Goal: Information Seeking & Learning: Learn about a topic

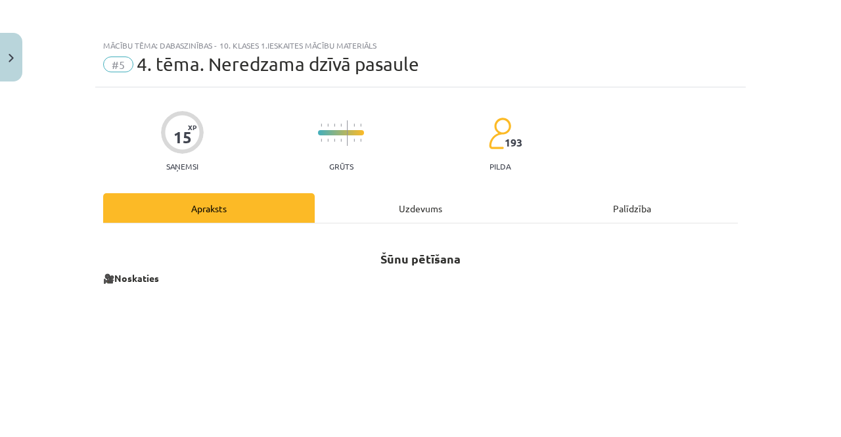
click at [141, 414] on p at bounding box center [420, 413] width 634 height 240
click at [15, 60] on button "Close" at bounding box center [11, 57] width 22 height 49
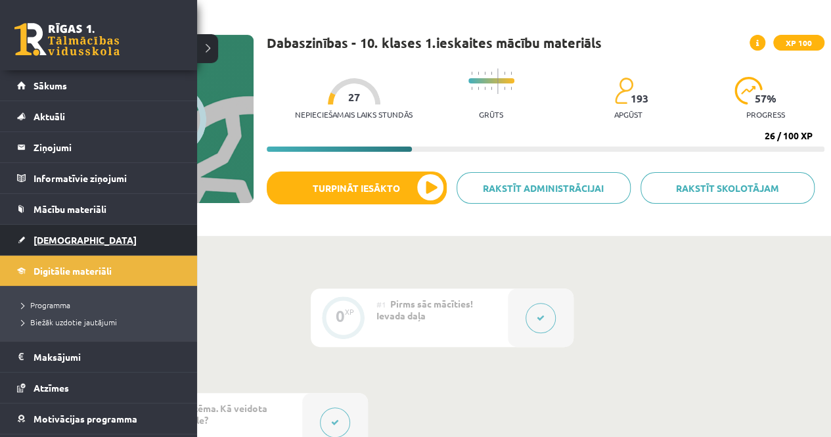
click at [69, 237] on span "[DEMOGRAPHIC_DATA]" at bounding box center [84, 240] width 103 height 12
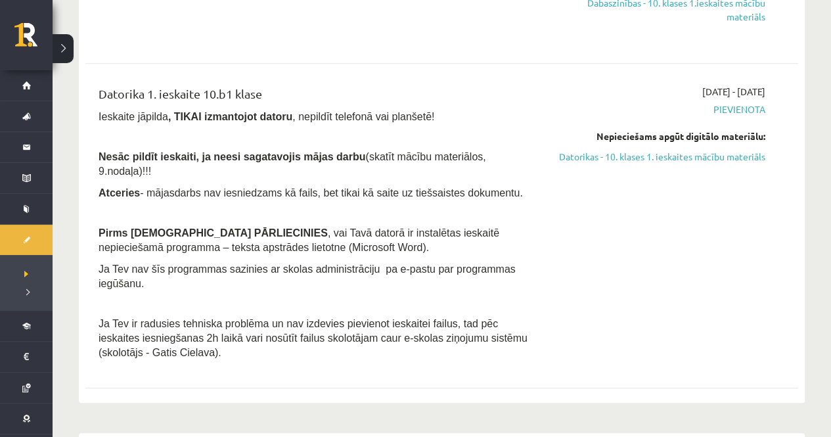
scroll to position [328, 0]
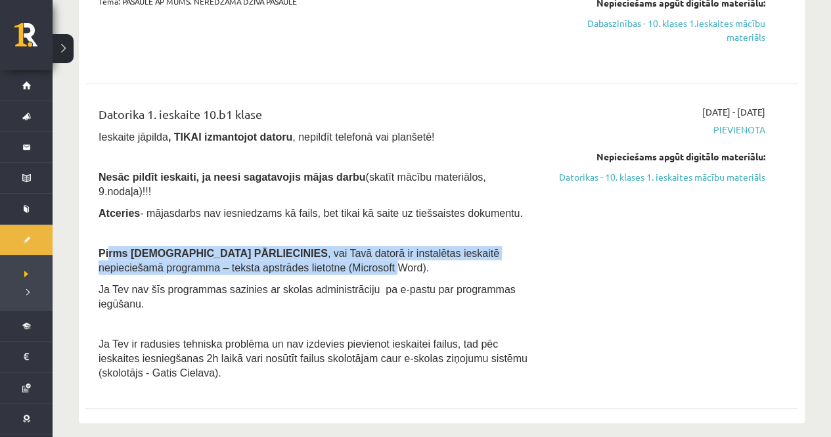
drag, startPoint x: 108, startPoint y: 241, endPoint x: 234, endPoint y: 247, distance: 126.2
click at [232, 249] on span "Pirms ieskaites PĀRLIECINIES , vai Tavā datorā ir instalētas ieskaitē nepiecieš…" at bounding box center [299, 260] width 401 height 25
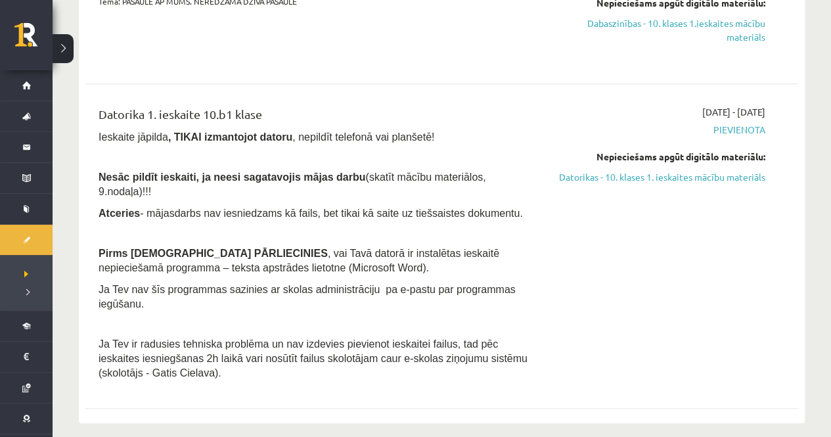
click at [270, 249] on p "Pirms ieskaites PĀRLIECINIES , vai Tavā datorā ir instalētas ieskaitē nepiecieš…" at bounding box center [318, 260] width 438 height 29
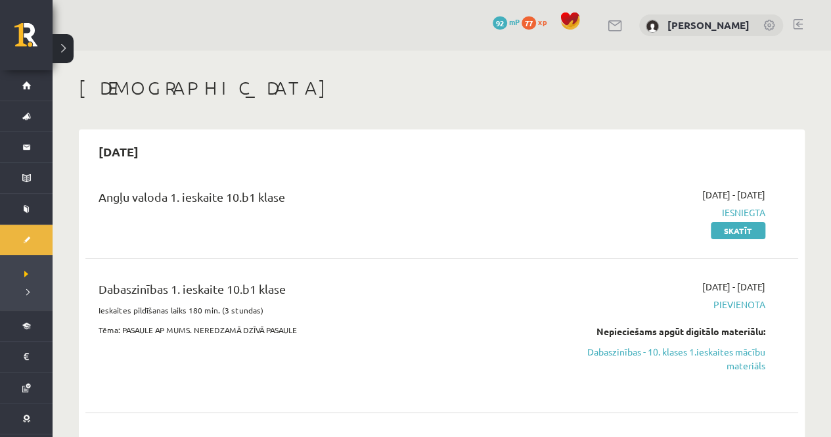
scroll to position [66, 0]
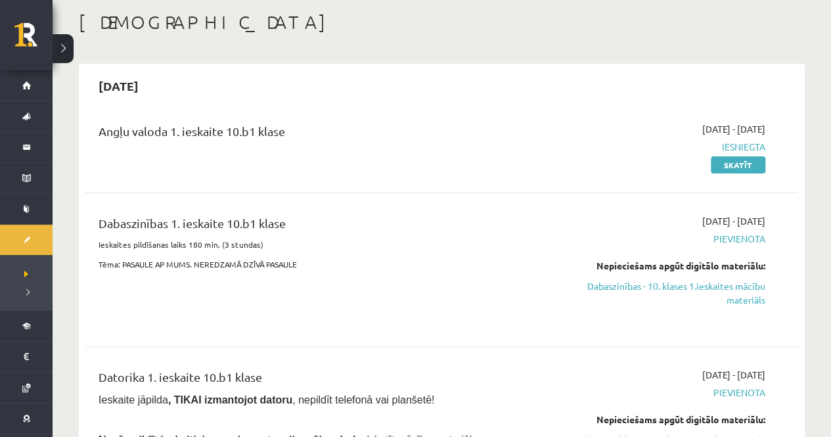
click at [418, 269] on p "Tēma: PASAULE AP MUMS. NEREDZAMĀ DZĪVĀ PASAULE" at bounding box center [318, 264] width 438 height 12
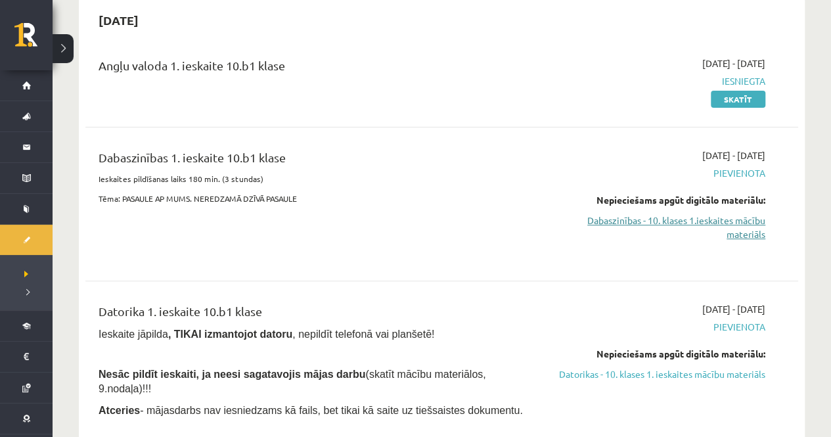
click at [699, 227] on link "Dabaszinības - 10. klases 1.ieskaites mācību materiāls" at bounding box center [660, 227] width 209 height 28
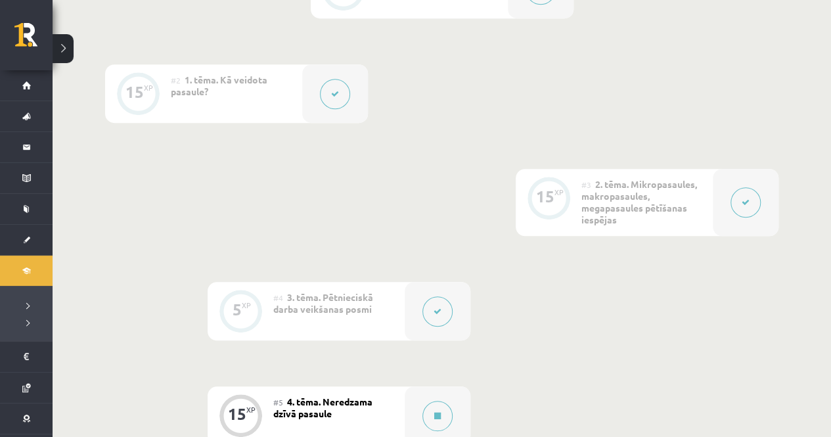
drag, startPoint x: 431, startPoint y: 219, endPoint x: 137, endPoint y: 217, distance: 294.9
click at [137, 217] on div "0 XP #1 Pirms sāc mācīties! Ievada daļa 15 XP #2 1. tēma. Kā veidota pasaule? 1…" at bounding box center [441, 307] width 673 height 694
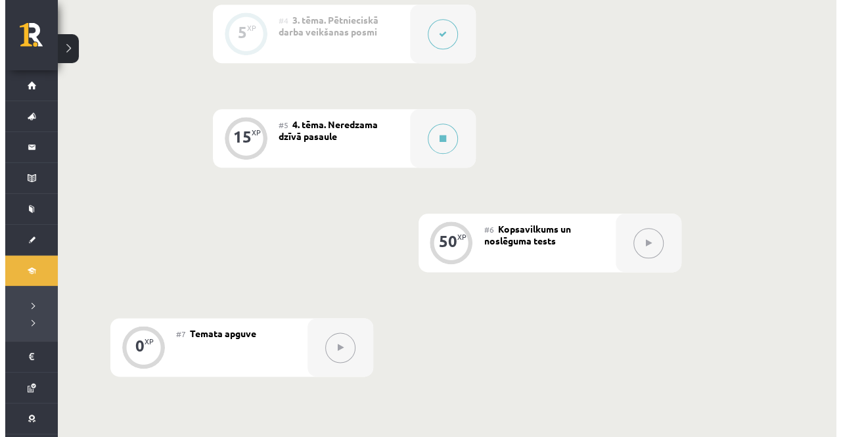
scroll to position [644, 0]
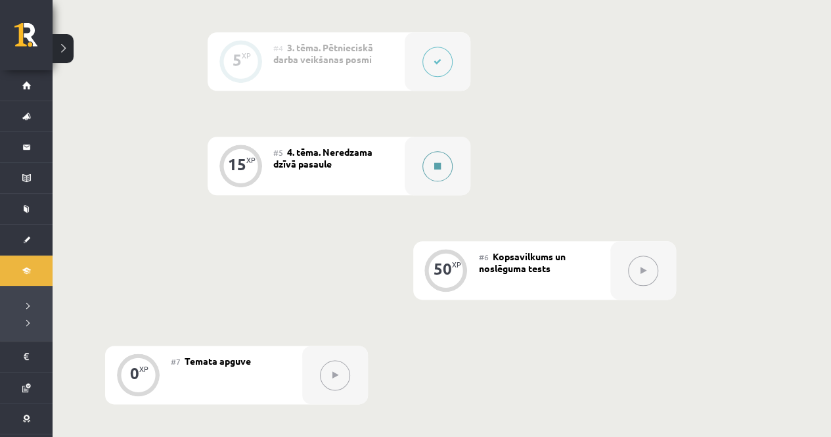
click at [431, 165] on button at bounding box center [437, 166] width 30 height 30
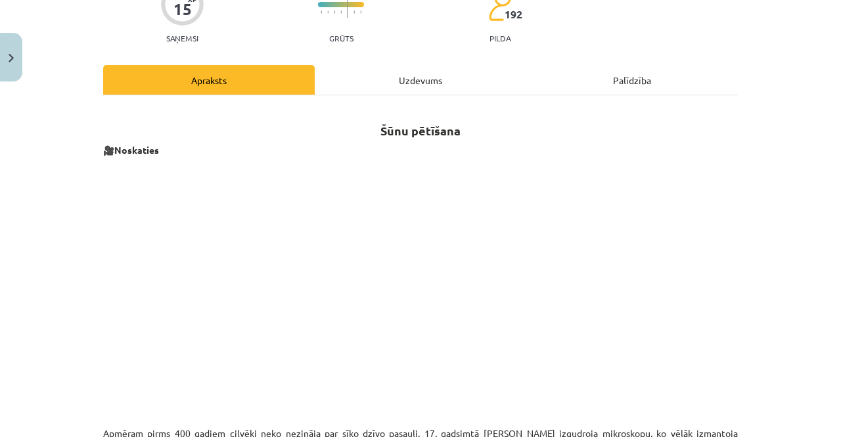
scroll to position [131, 0]
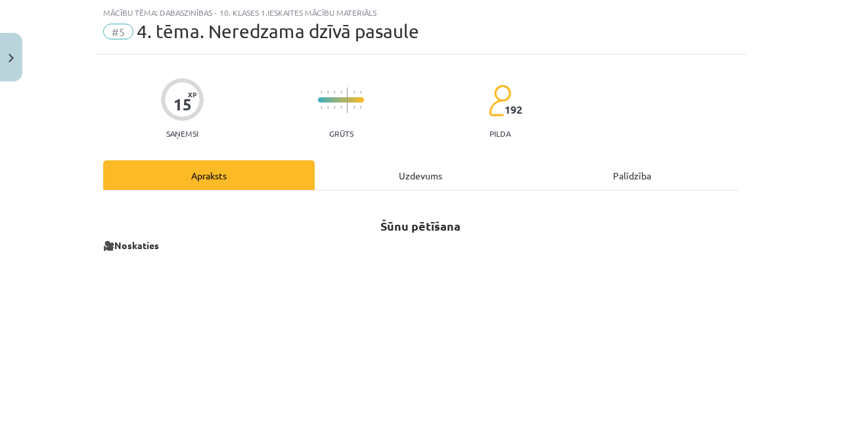
click at [415, 183] on div "Uzdevums" at bounding box center [420, 175] width 211 height 30
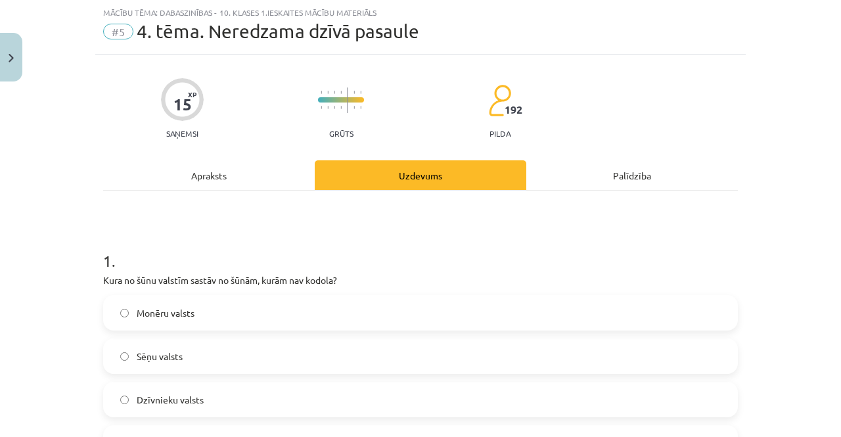
click at [244, 174] on div "Apraksts" at bounding box center [208, 175] width 211 height 30
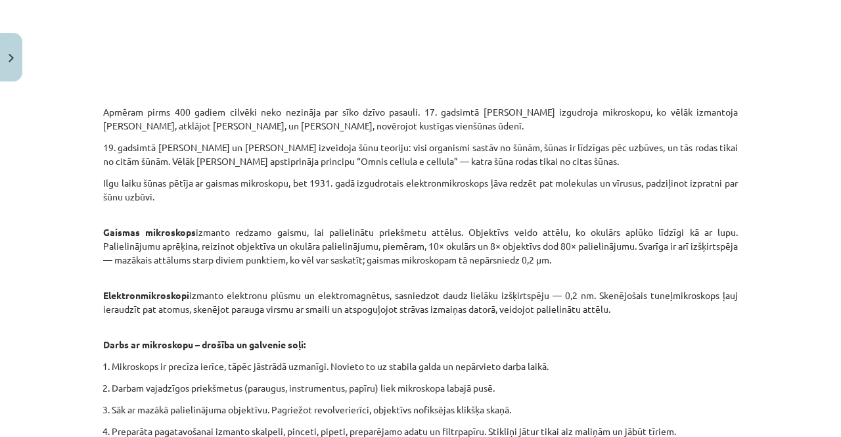
scroll to position [99, 0]
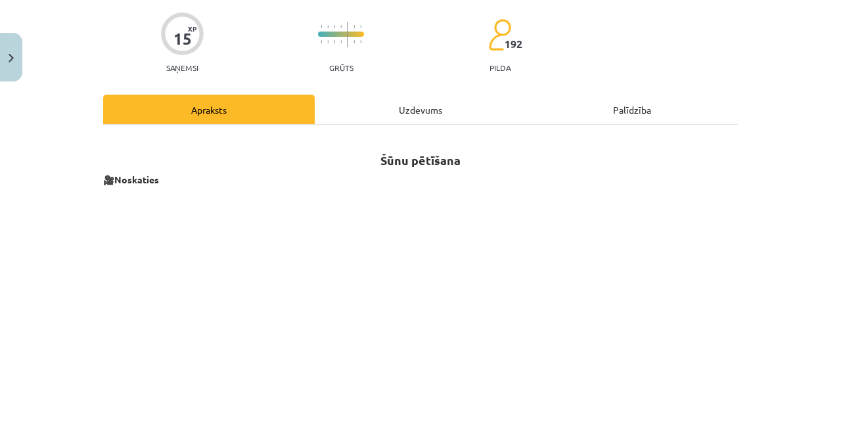
click at [603, 99] on div "Palīdzība" at bounding box center [631, 110] width 211 height 30
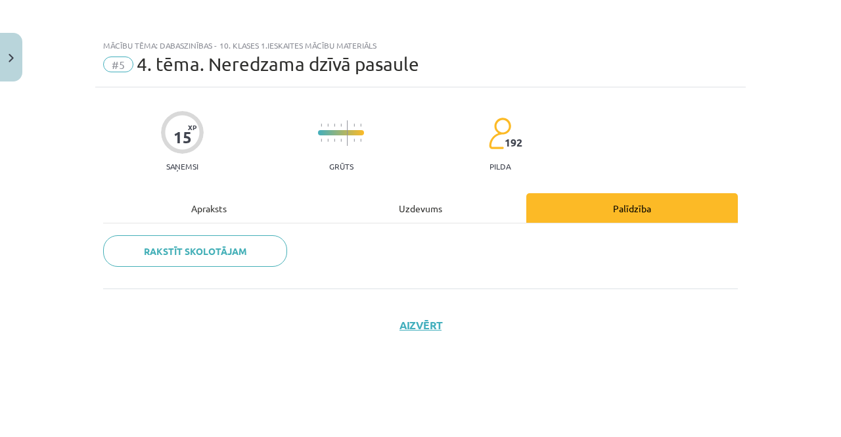
scroll to position [0, 0]
click at [227, 203] on div "Apraksts" at bounding box center [208, 208] width 211 height 30
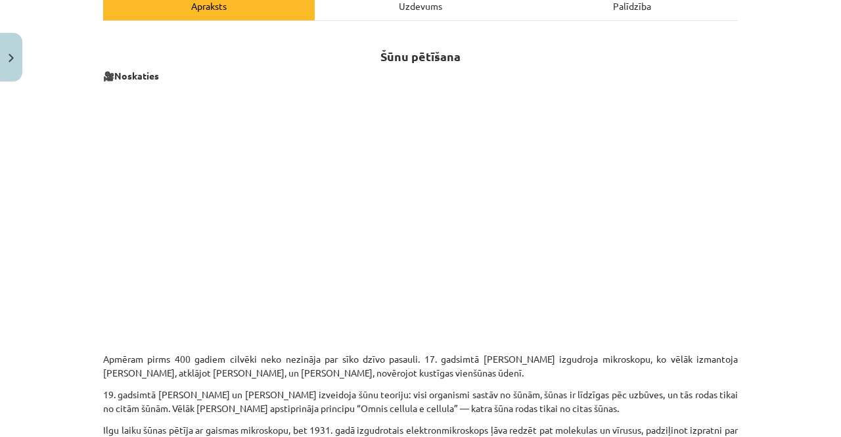
scroll to position [230, 0]
